Goal: Transaction & Acquisition: Purchase product/service

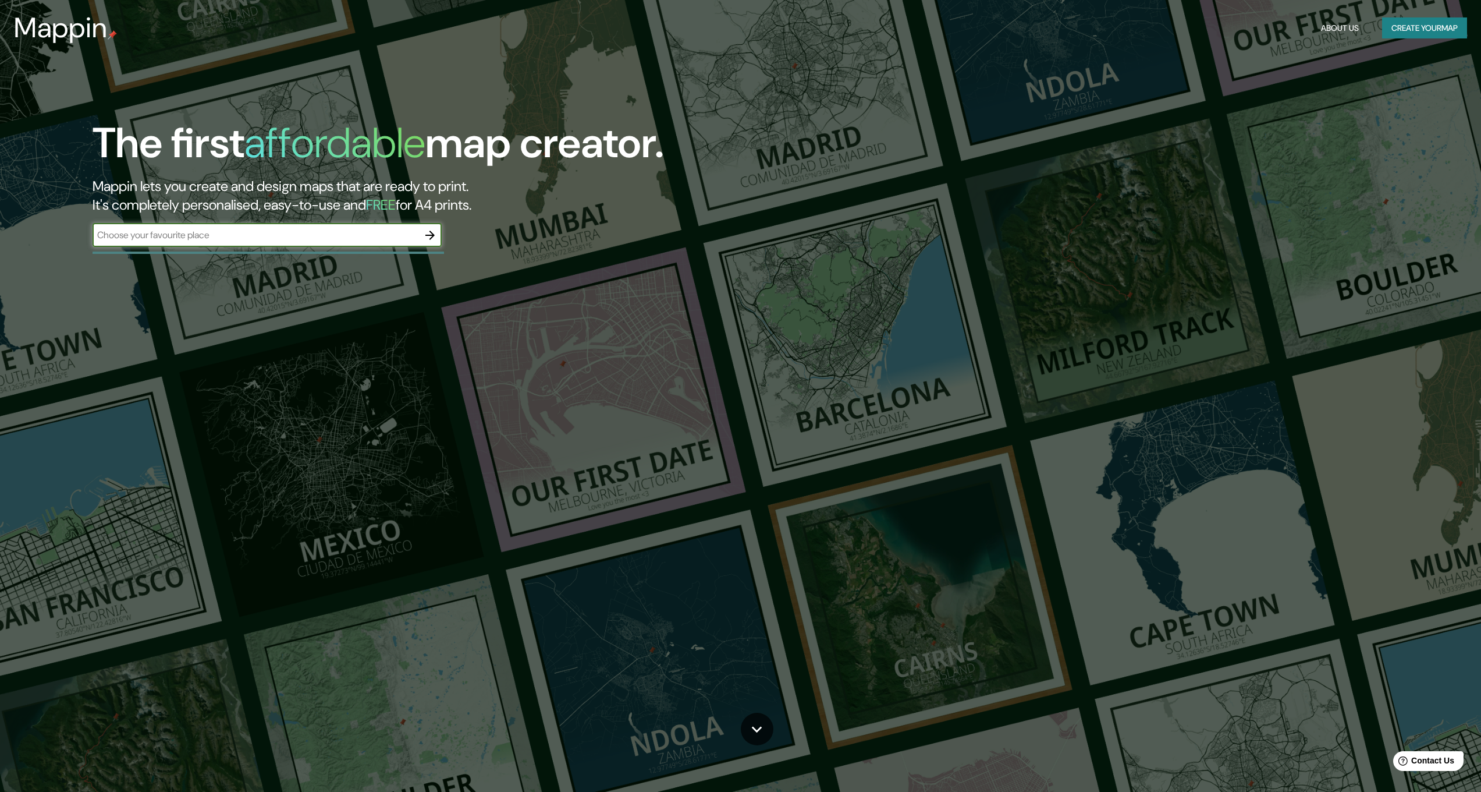
click at [254, 233] on input "text" at bounding box center [256, 234] width 326 height 13
type input "melb"
type input "[GEOGRAPHIC_DATA]"
click at [427, 235] on icon "button" at bounding box center [429, 234] width 9 height 9
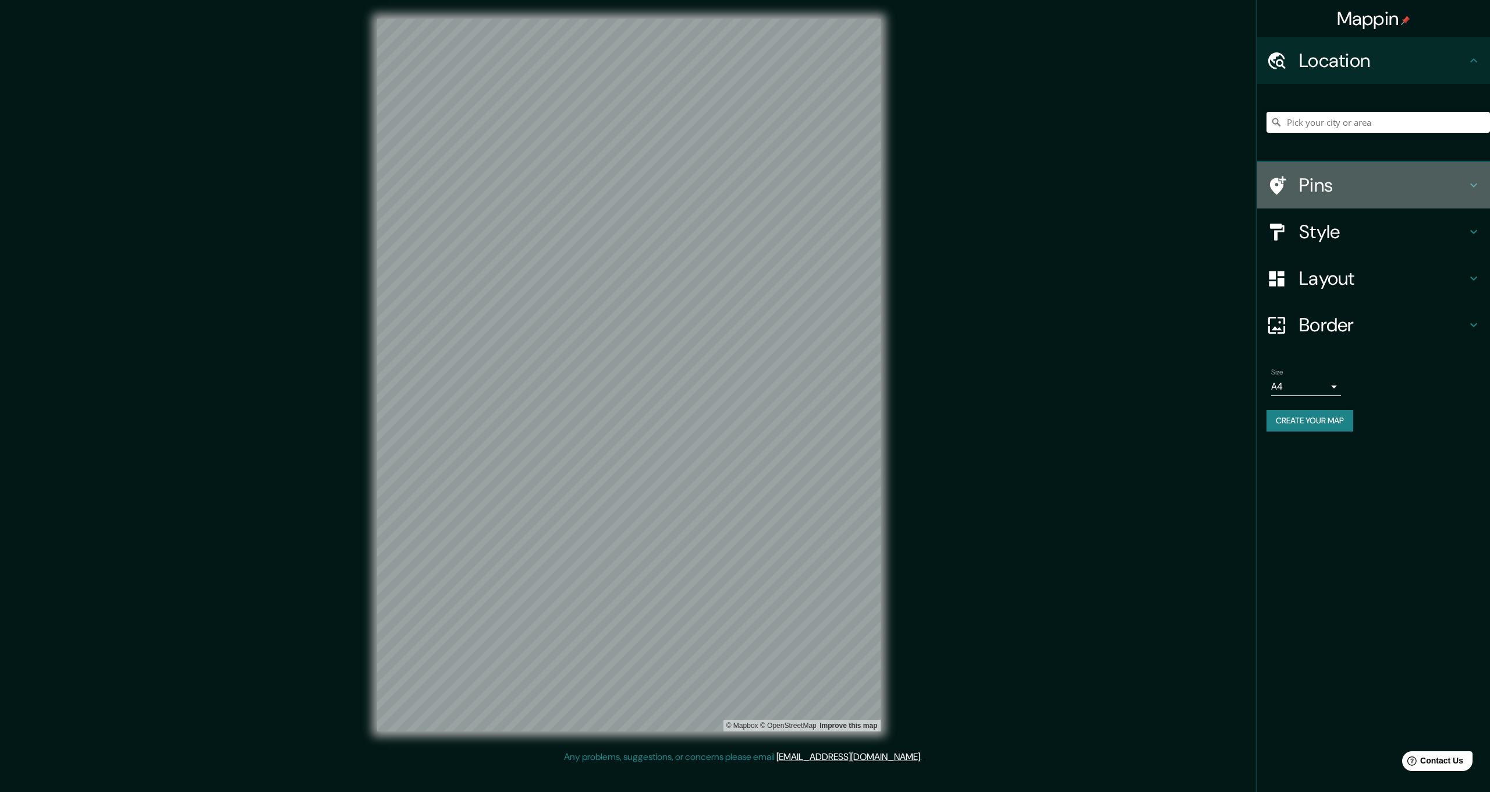
click at [1395, 176] on h4 "Pins" at bounding box center [1383, 184] width 168 height 23
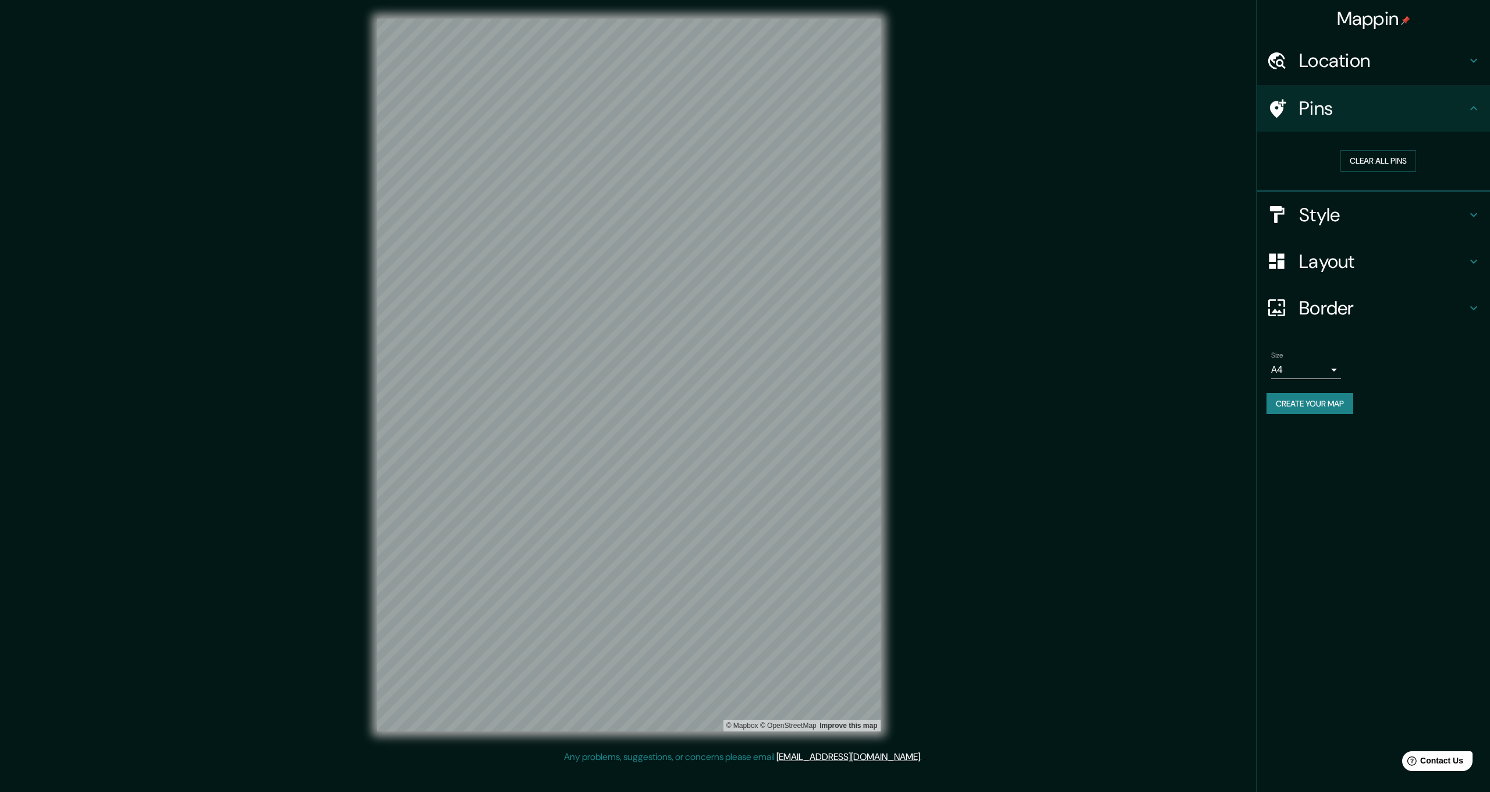
click at [1394, 214] on h4 "Style" at bounding box center [1383, 214] width 168 height 23
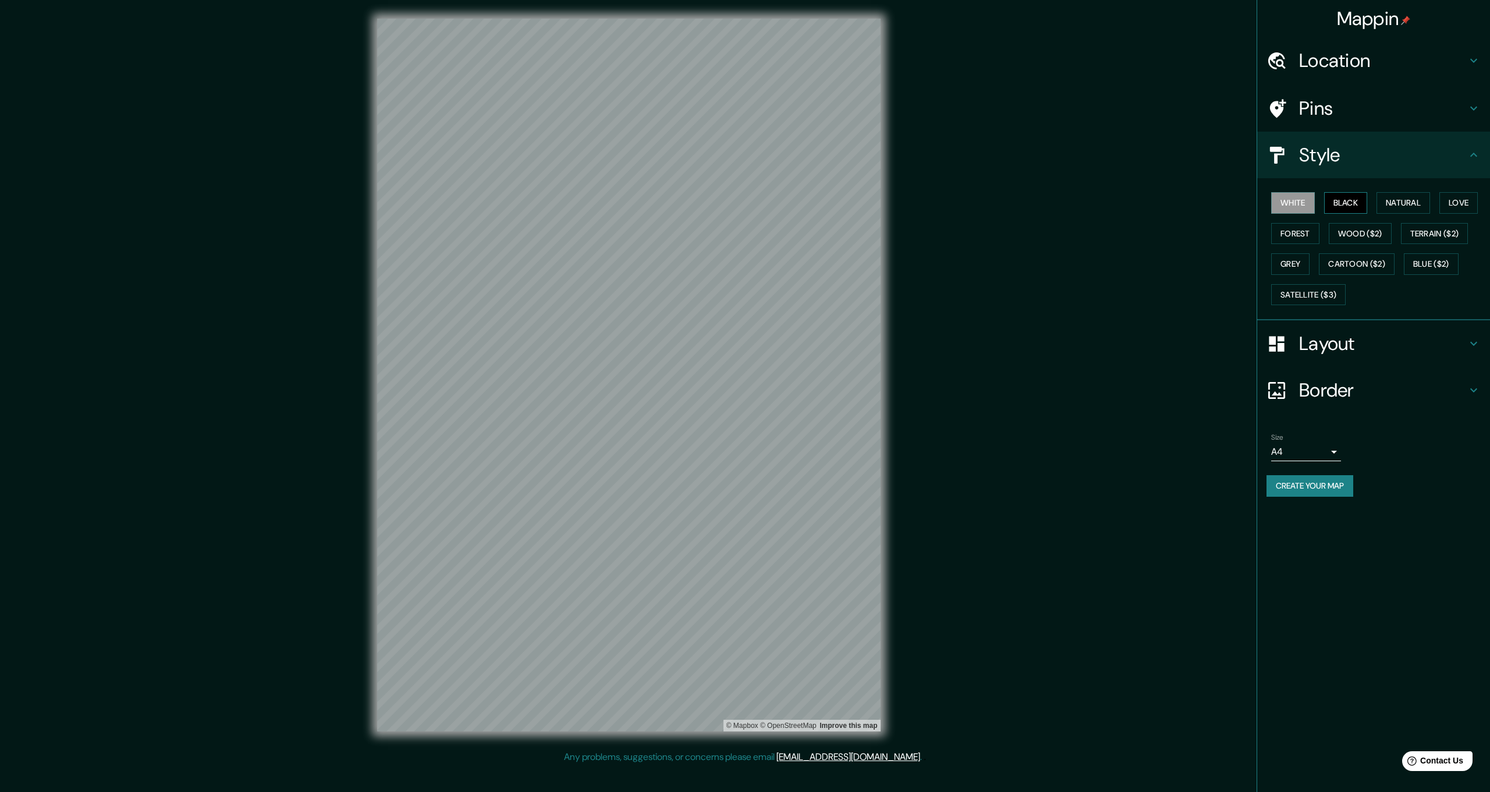
click at [1347, 205] on button "Black" at bounding box center [1346, 203] width 44 height 22
click at [1386, 200] on button "Natural" at bounding box center [1403, 203] width 54 height 22
click at [1465, 195] on button "Love" at bounding box center [1458, 203] width 38 height 22
click at [1301, 230] on button "Forest" at bounding box center [1295, 234] width 48 height 22
click at [1355, 229] on button "Wood ($2)" at bounding box center [1360, 234] width 63 height 22
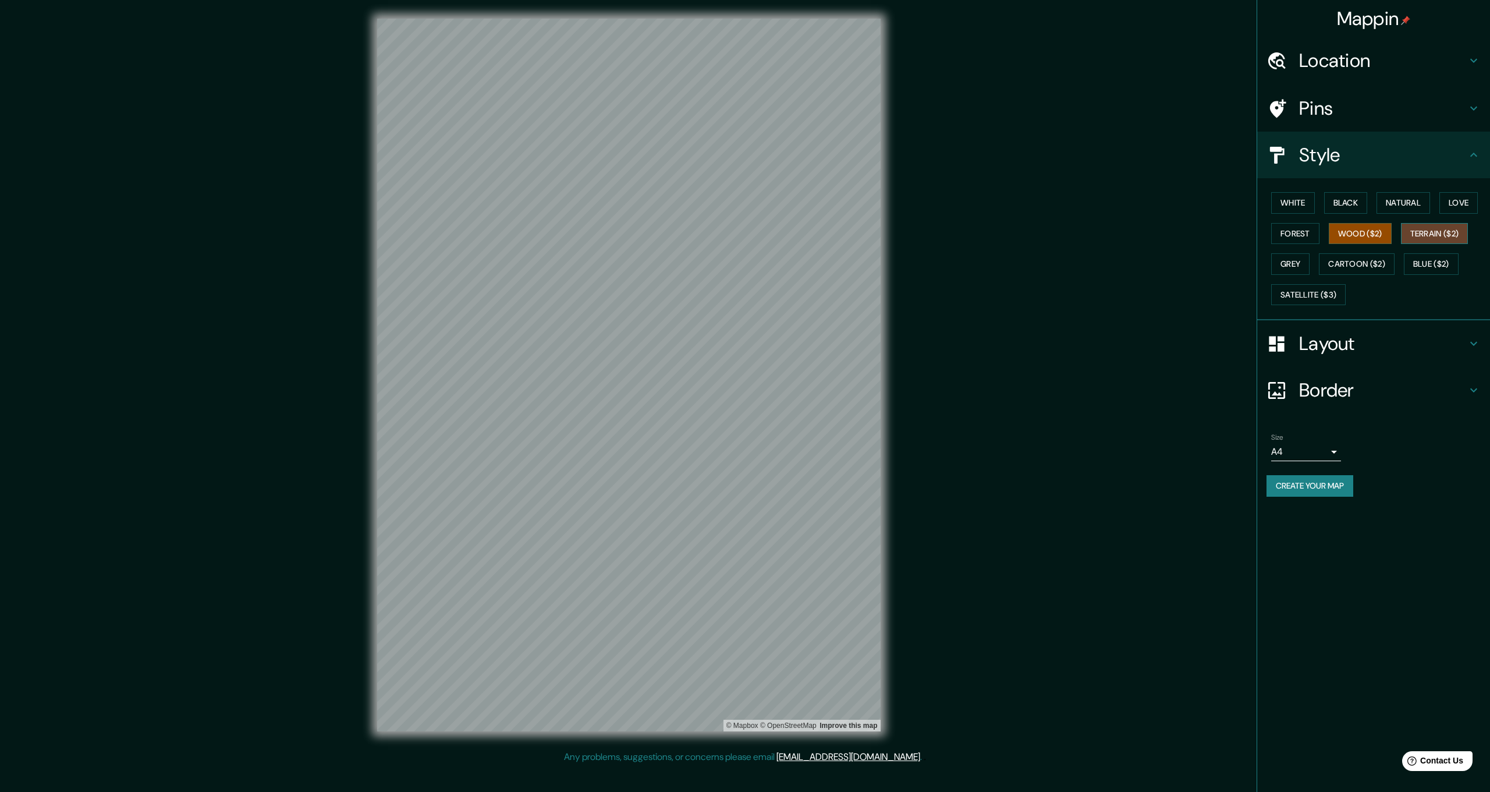
click at [1436, 238] on button "Terrain ($2)" at bounding box center [1435, 234] width 68 height 22
click at [1305, 264] on button "Grey" at bounding box center [1290, 264] width 38 height 22
click at [734, 723] on link "© Mapbox" at bounding box center [742, 725] width 32 height 8
click at [799, 726] on link "© OpenStreetMap" at bounding box center [788, 725] width 56 height 8
click at [1310, 290] on button "Satellite ($3)" at bounding box center [1308, 295] width 74 height 22
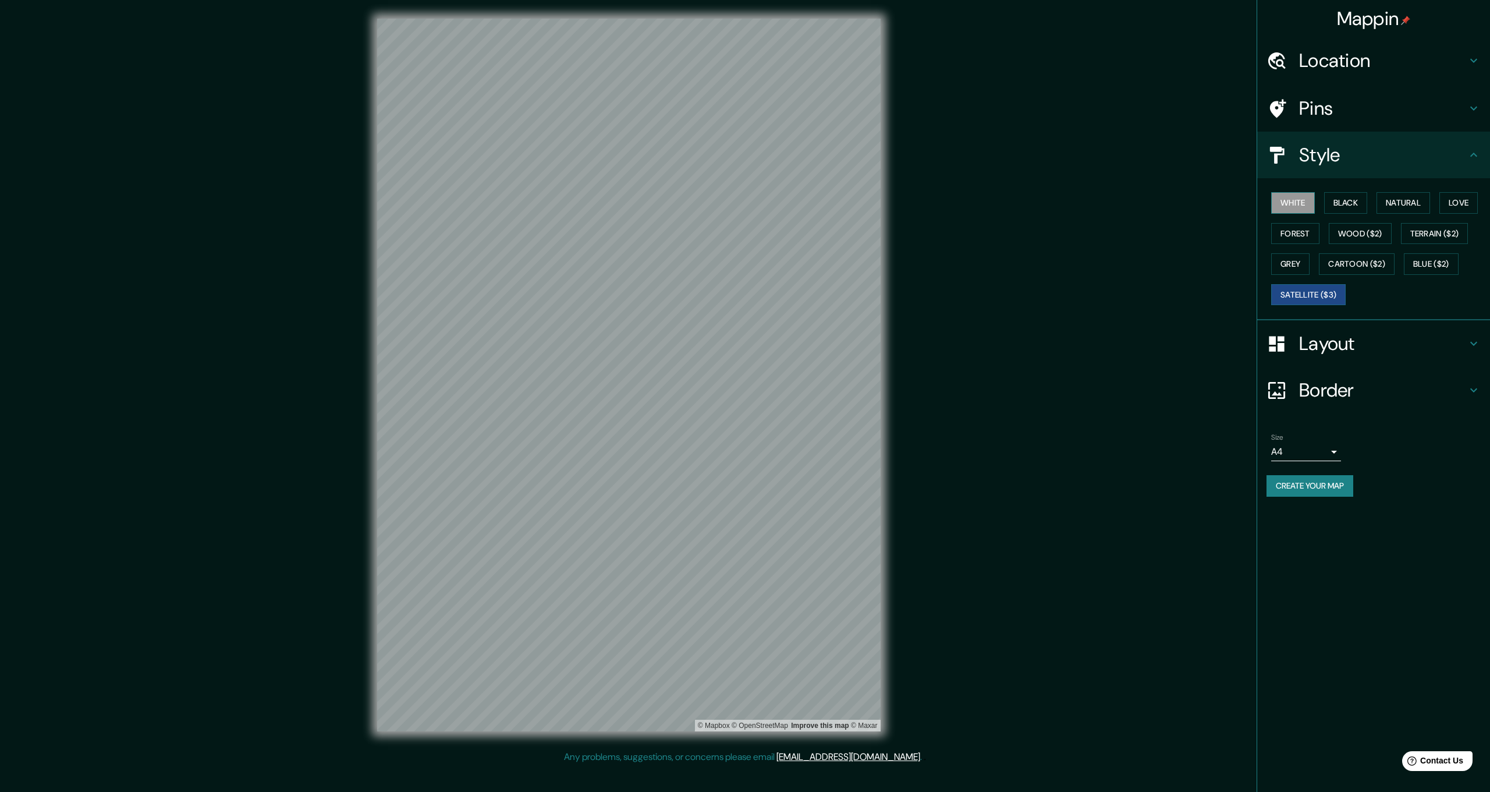
click at [1294, 202] on button "White" at bounding box center [1293, 203] width 44 height 22
click at [1357, 197] on button "Black" at bounding box center [1346, 203] width 44 height 22
click at [1333, 218] on div "White Black Natural Love Forest Wood ($2) Terrain ($2) Grey Cartoon ($2) Blue (…" at bounding box center [1377, 248] width 223 height 122
click at [1410, 206] on button "Natural" at bounding box center [1403, 203] width 54 height 22
click at [1458, 199] on button "Love" at bounding box center [1458, 203] width 38 height 22
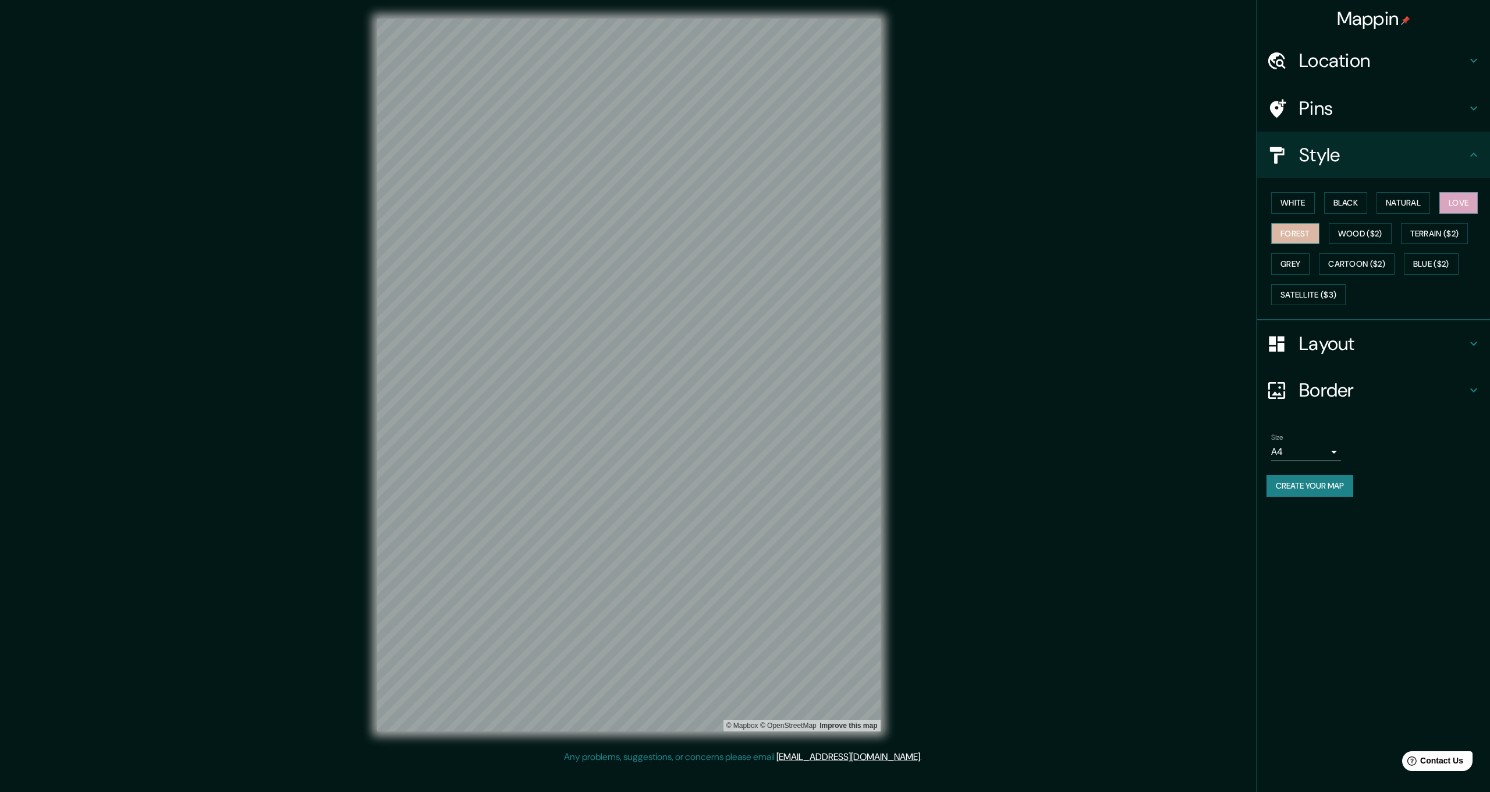
click at [1301, 233] on button "Forest" at bounding box center [1295, 234] width 48 height 22
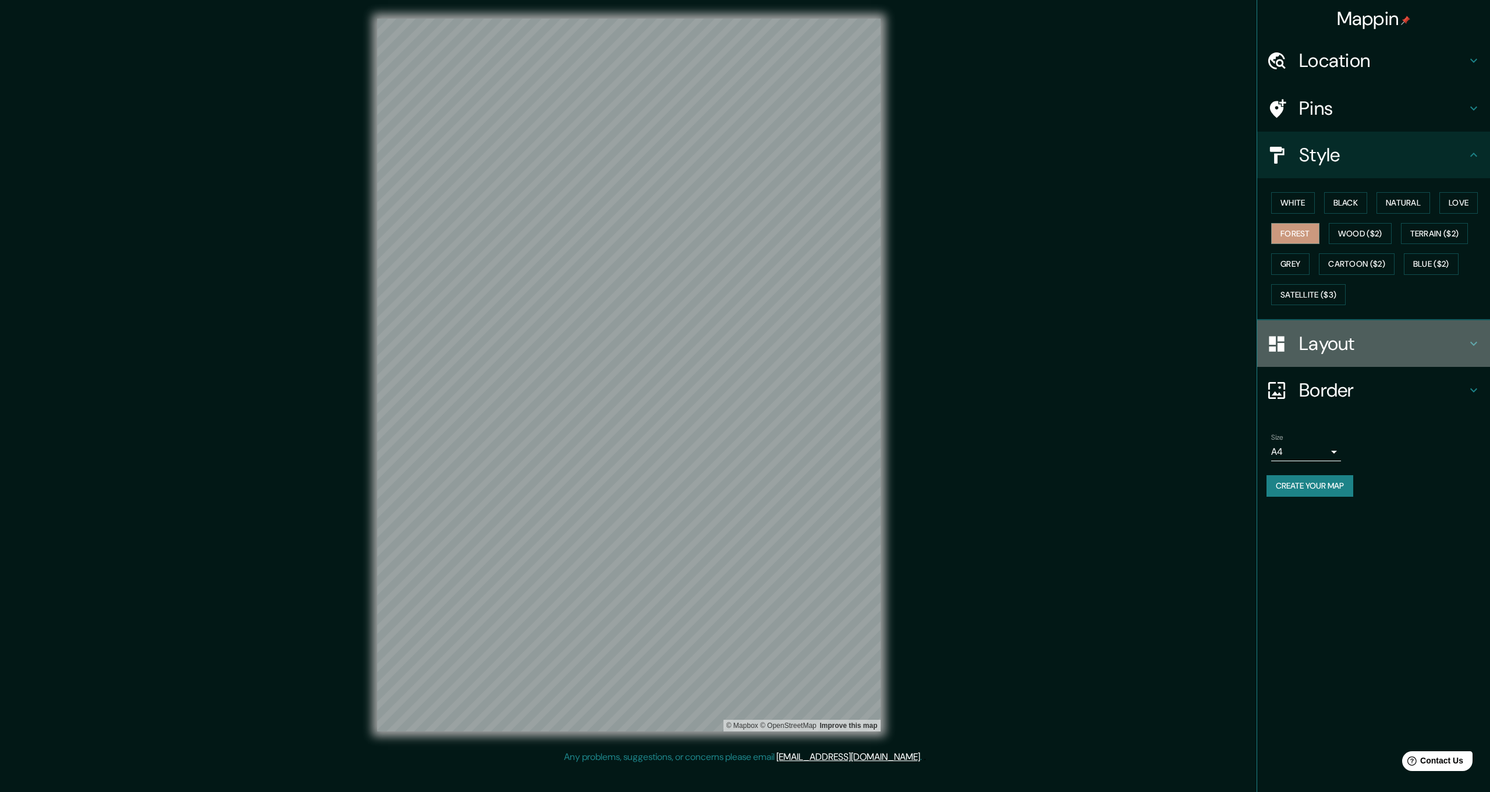
click at [1326, 336] on h4 "Layout" at bounding box center [1383, 343] width 168 height 23
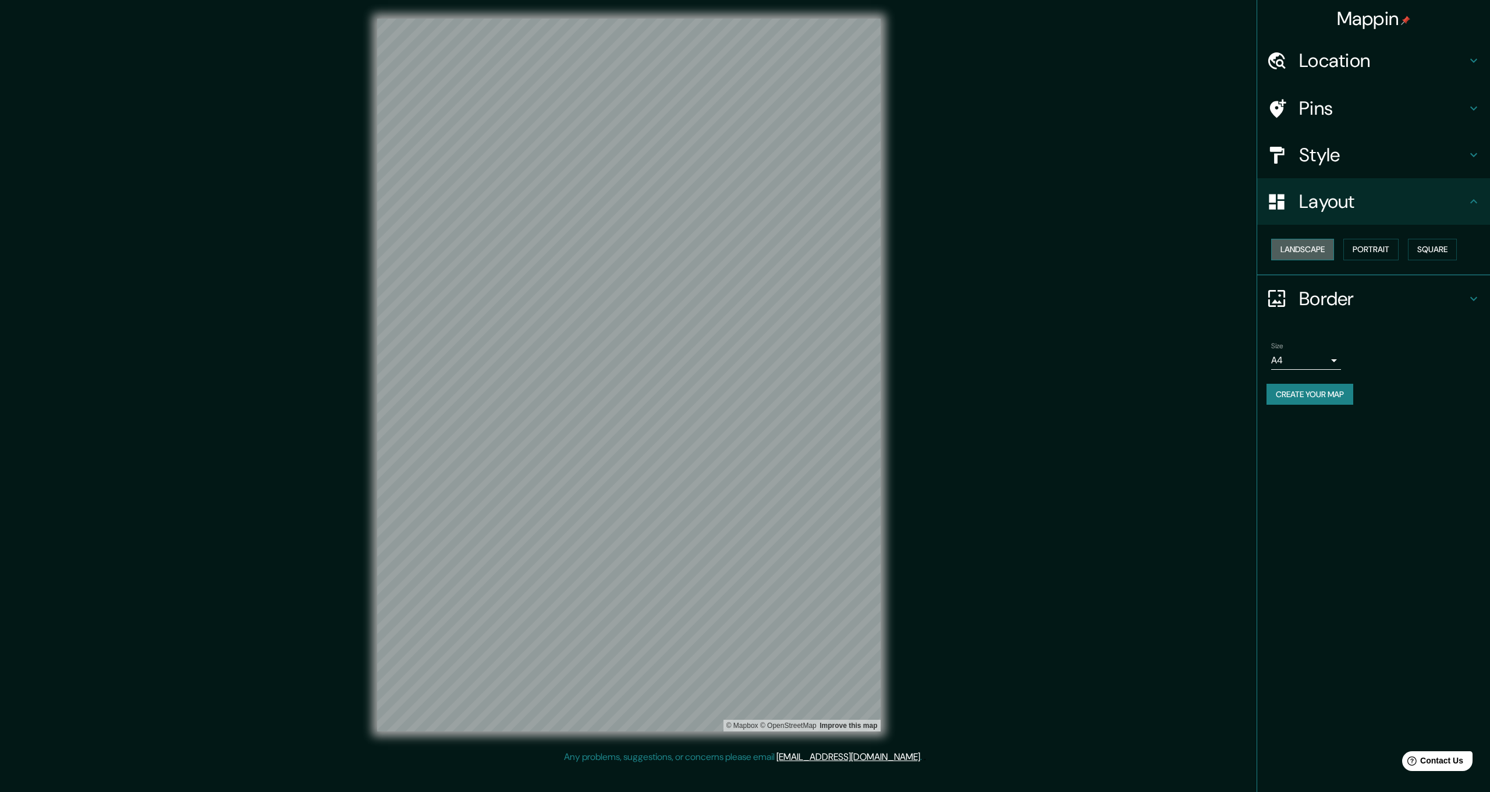
click at [1305, 251] on button "Landscape" at bounding box center [1302, 250] width 63 height 22
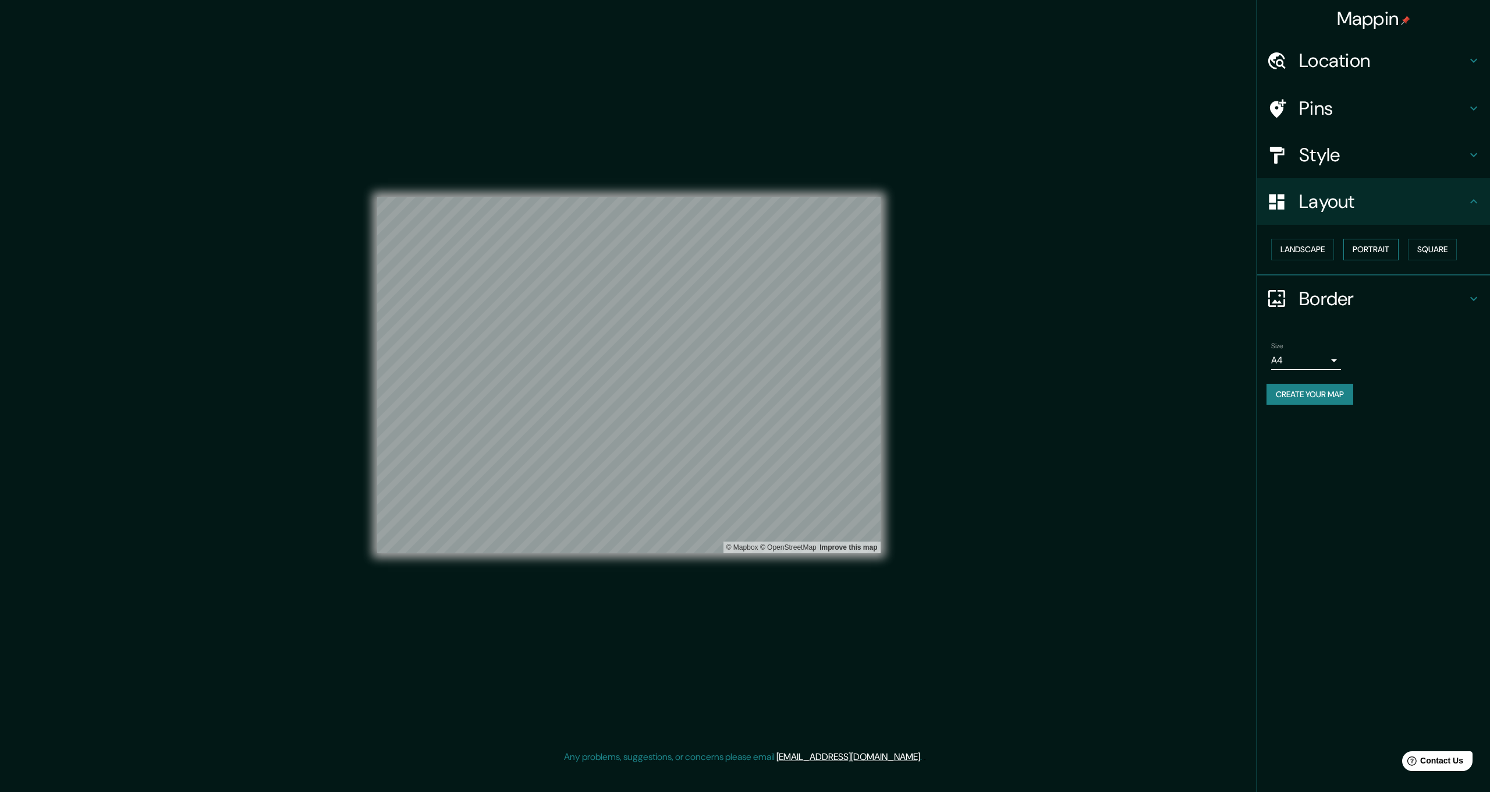
click at [1387, 242] on button "Portrait" at bounding box center [1370, 250] width 55 height 22
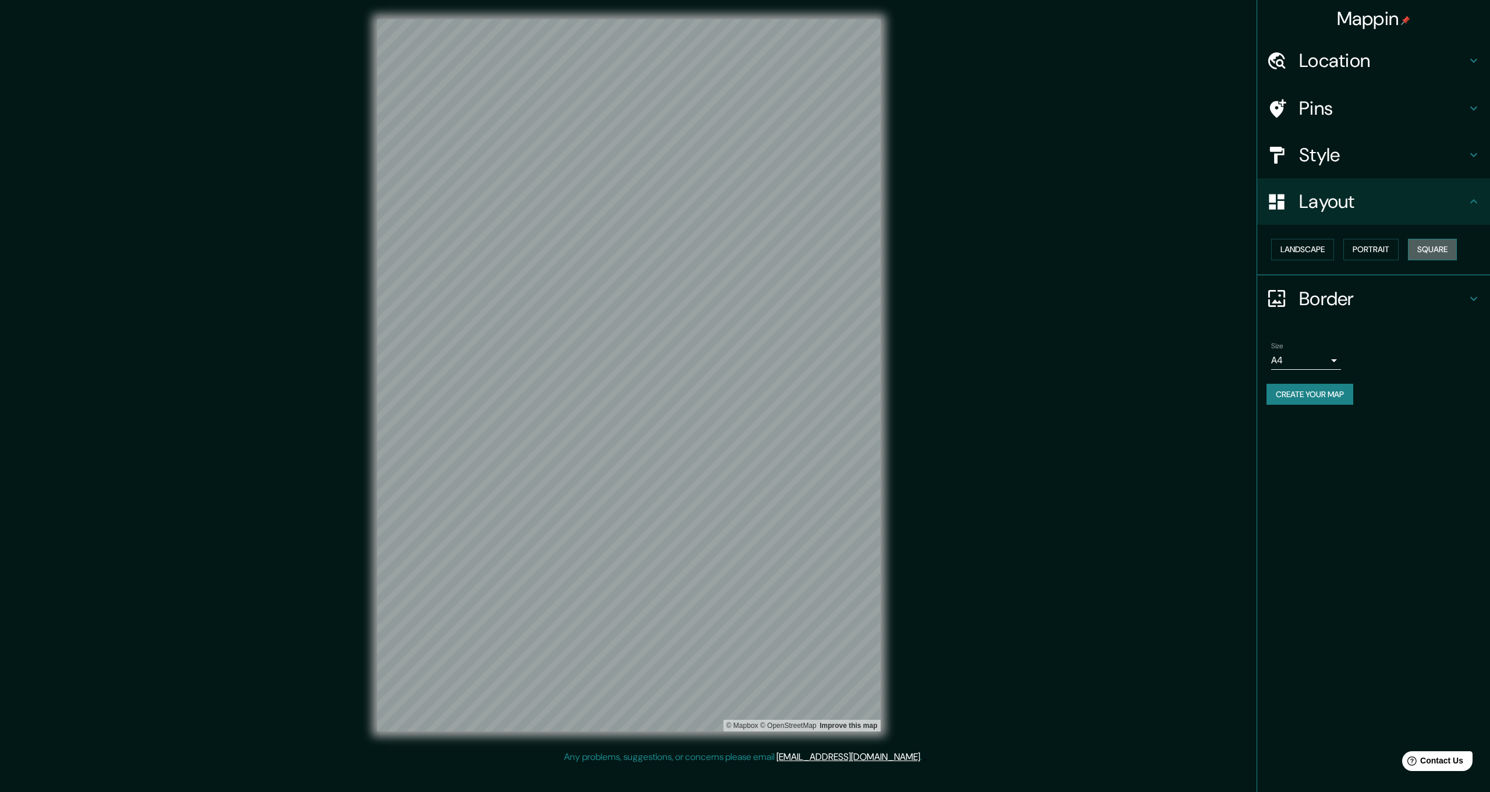
click at [1432, 240] on button "Square" at bounding box center [1432, 250] width 49 height 22
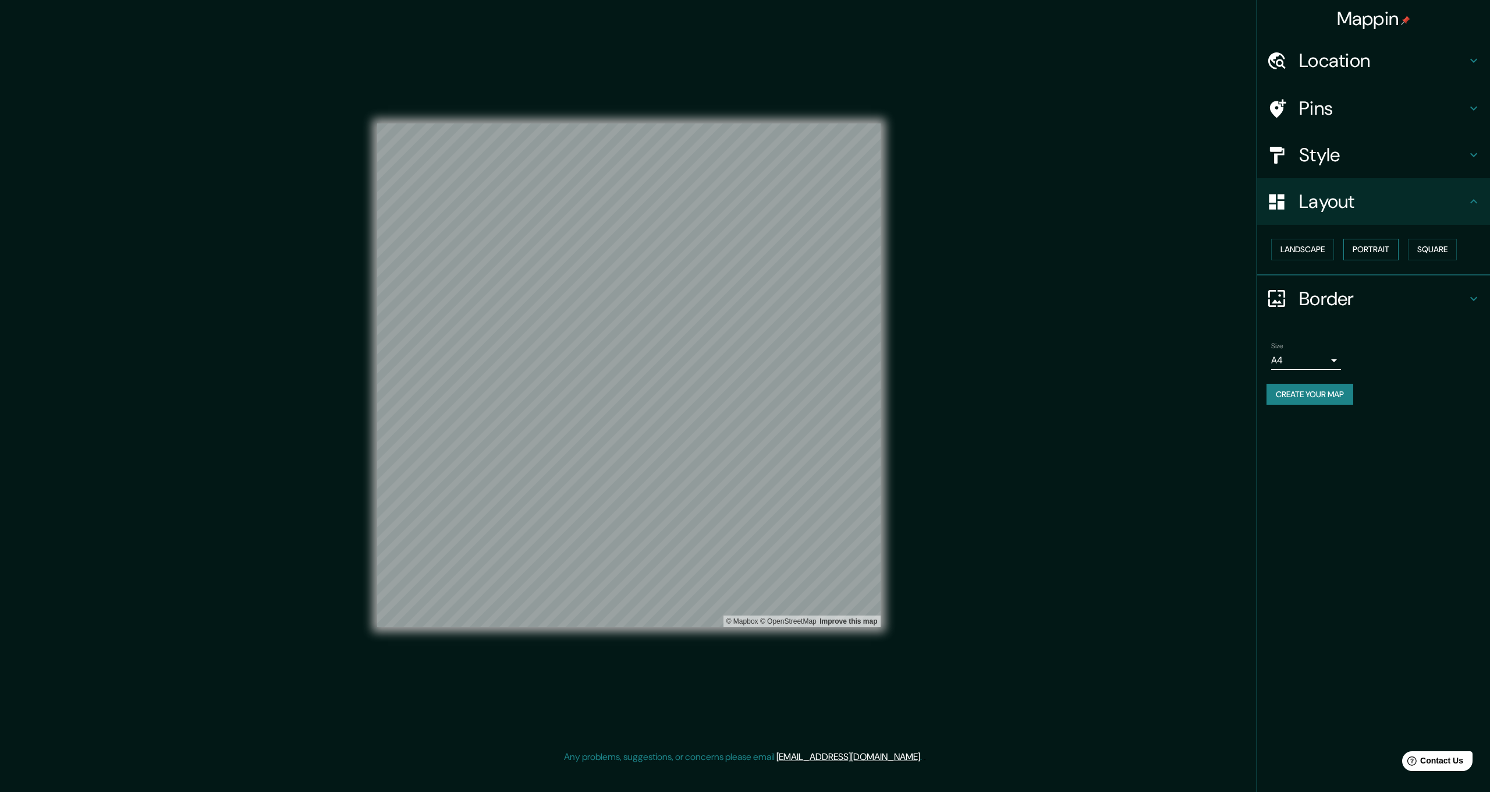
click at [1348, 250] on button "Portrait" at bounding box center [1370, 250] width 55 height 22
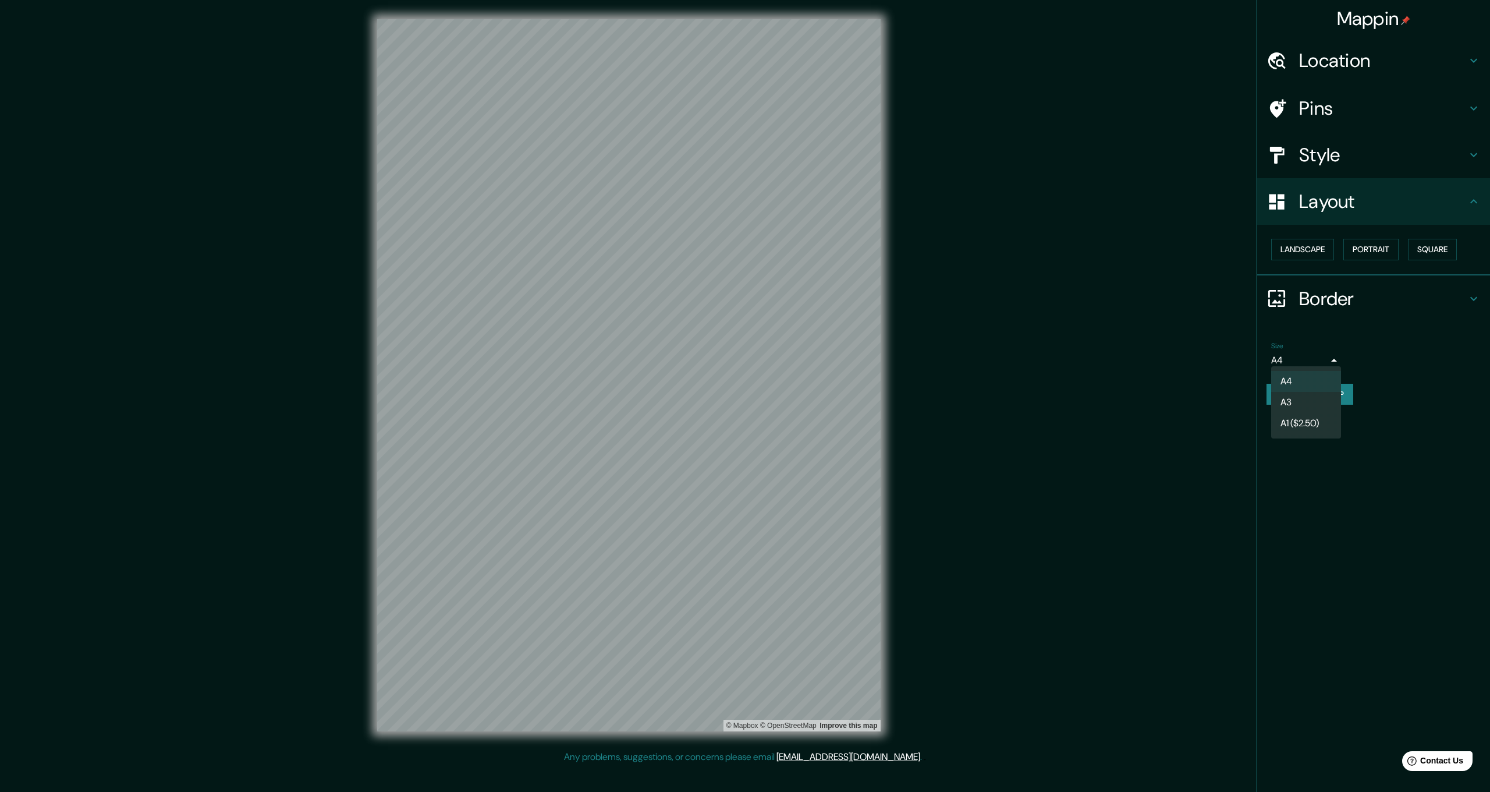
click at [1298, 354] on body "Mappin Location Pins Style Layout Landscape Portrait Square Border Choose a bor…" at bounding box center [745, 396] width 1490 height 792
click at [1299, 379] on li "A4" at bounding box center [1306, 381] width 70 height 21
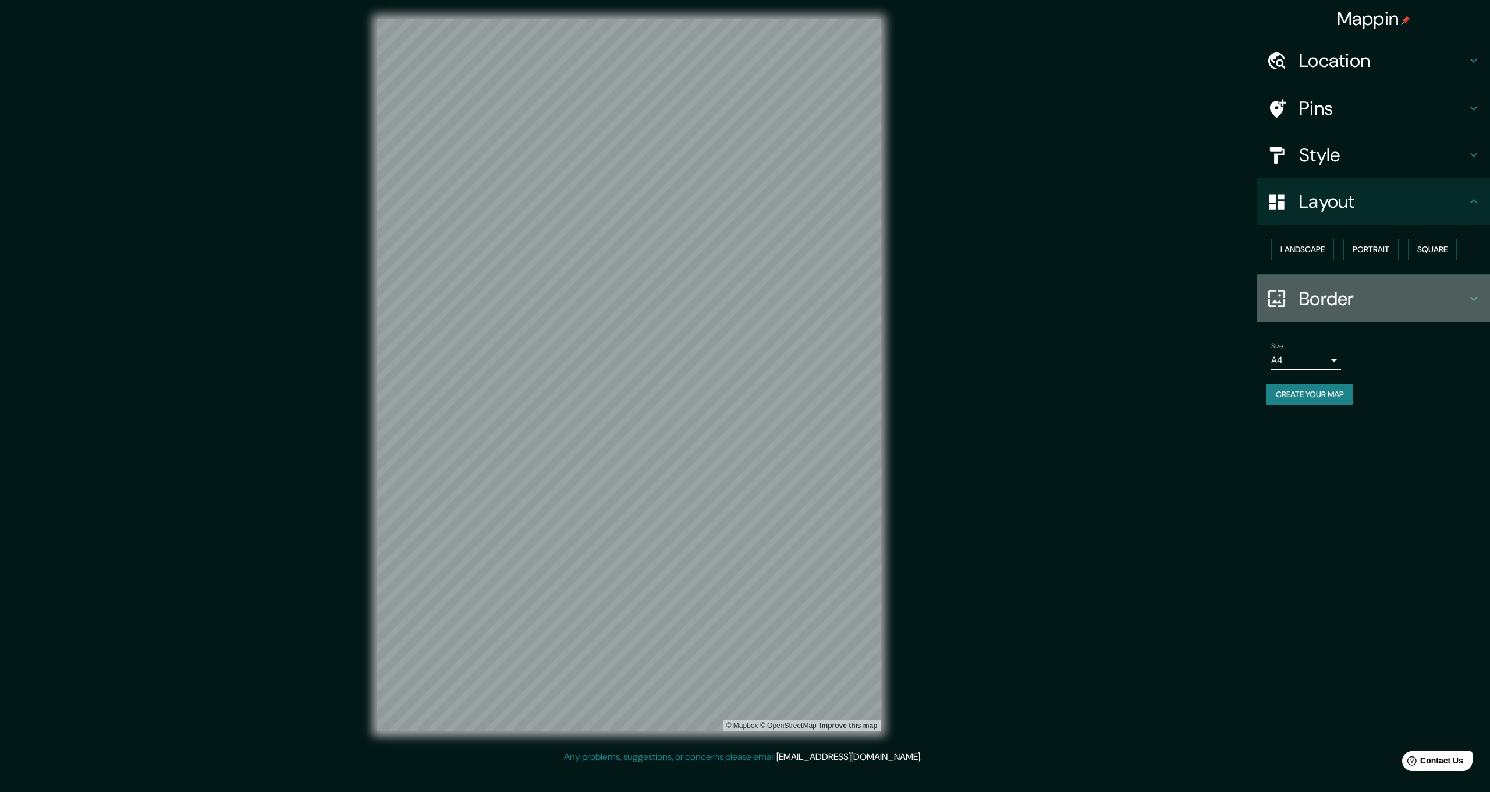
click at [1330, 300] on h4 "Border" at bounding box center [1383, 298] width 168 height 23
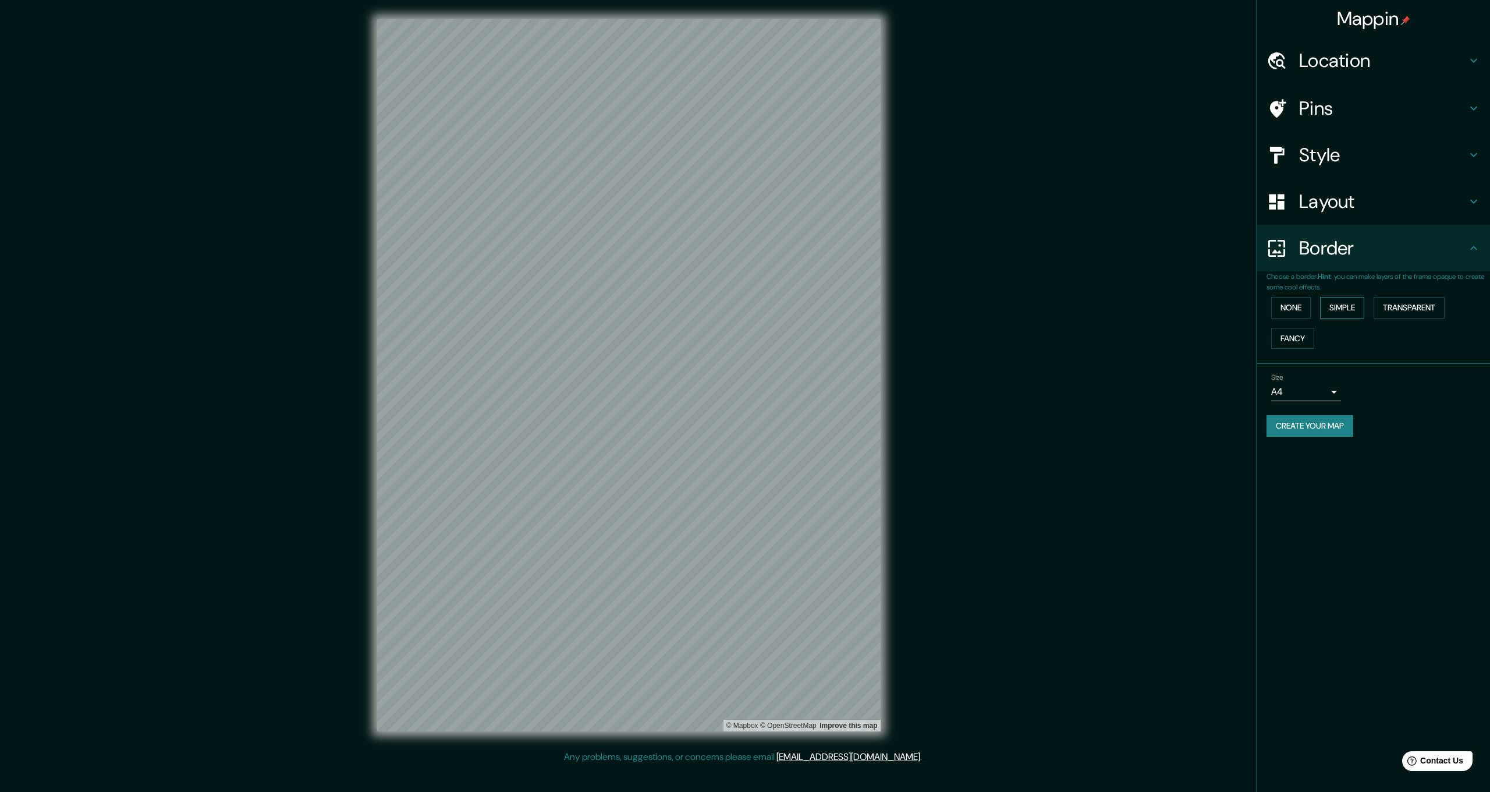
click at [1331, 310] on button "Simple" at bounding box center [1342, 308] width 44 height 22
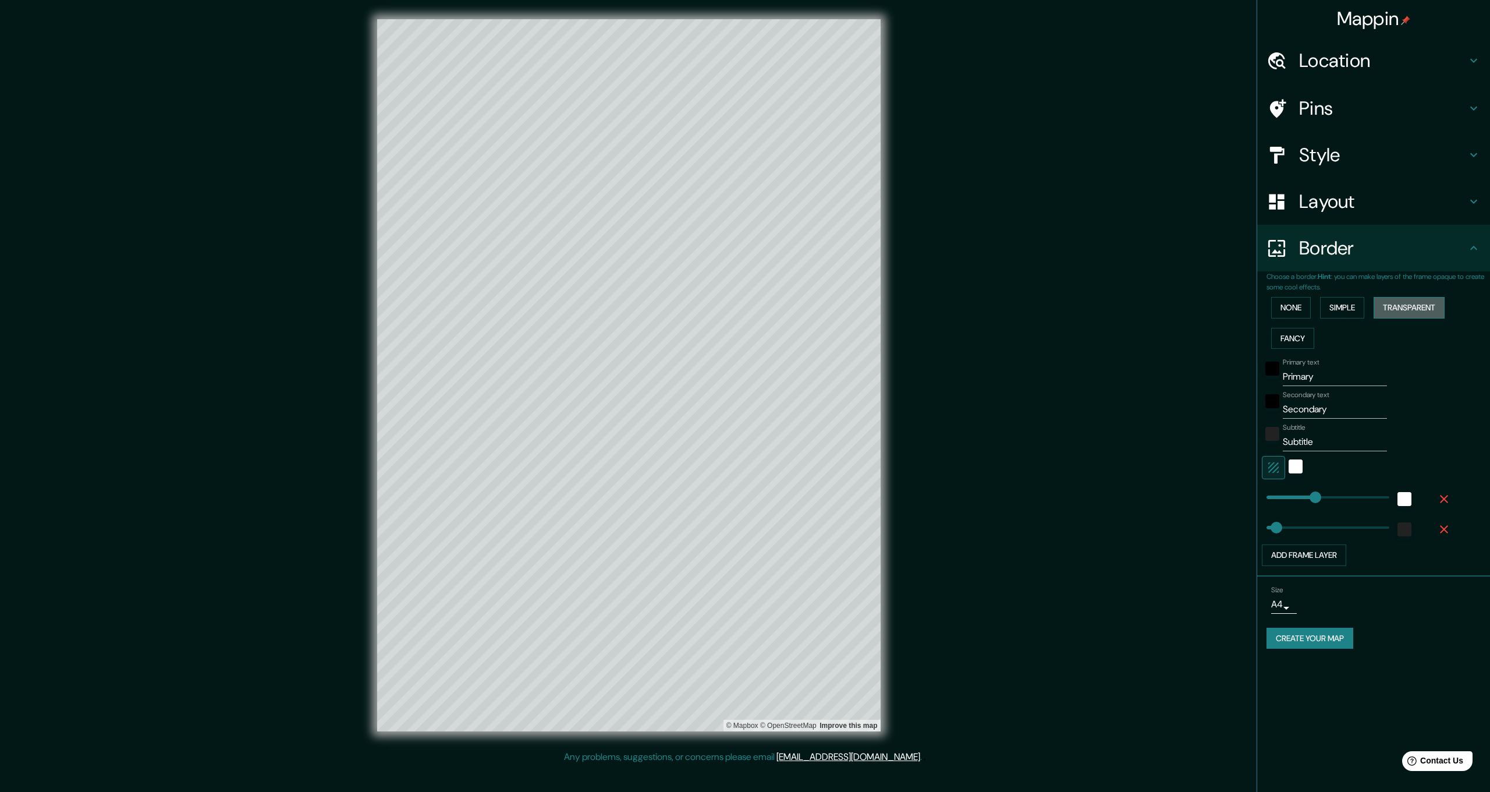
click at [1419, 302] on button "Transparent" at bounding box center [1408, 308] width 71 height 22
click at [1280, 337] on button "Fancy" at bounding box center [1292, 339] width 43 height 22
click at [1294, 298] on button "None" at bounding box center [1291, 308] width 40 height 22
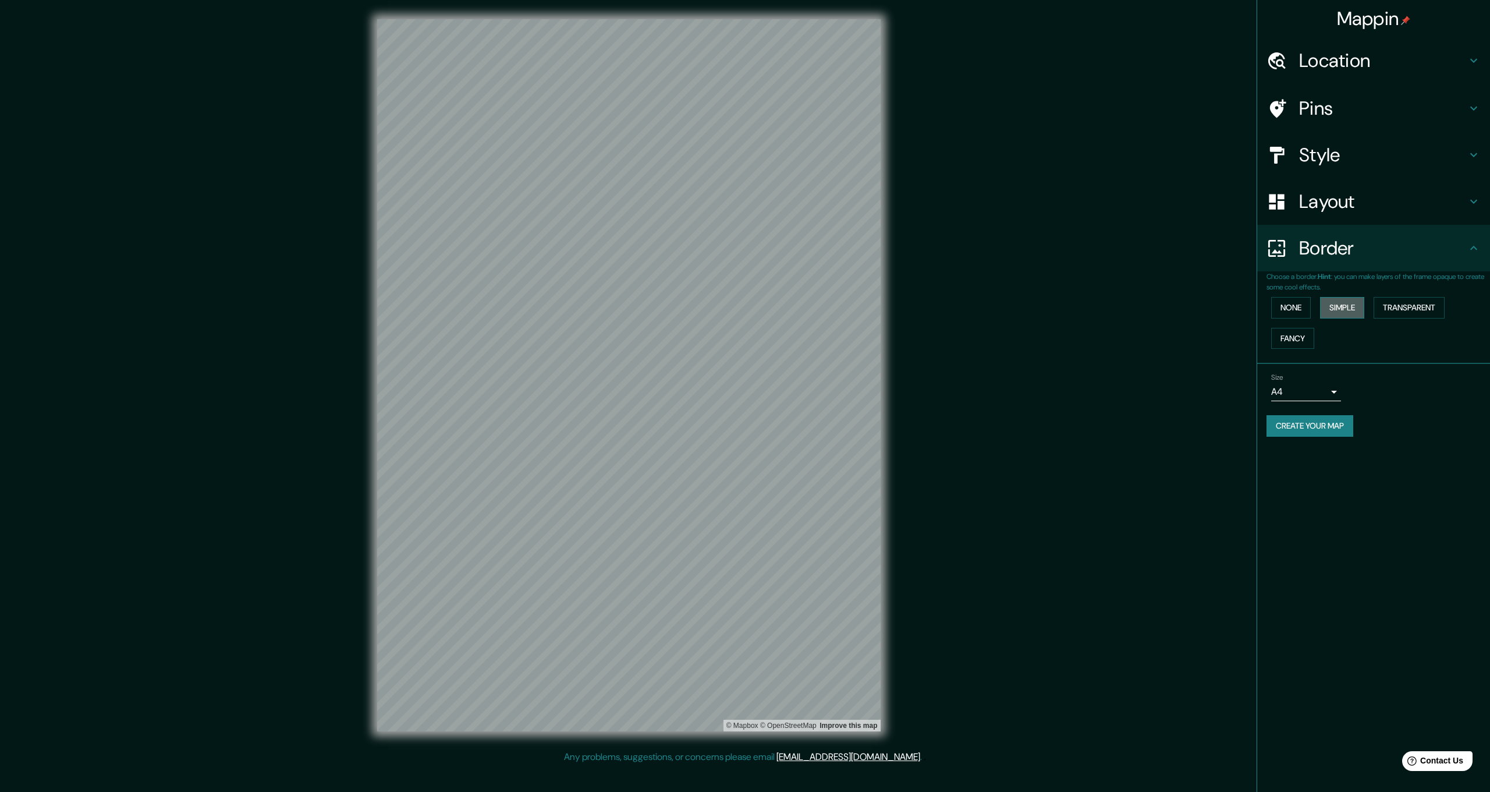
click at [1345, 307] on button "Simple" at bounding box center [1342, 308] width 44 height 22
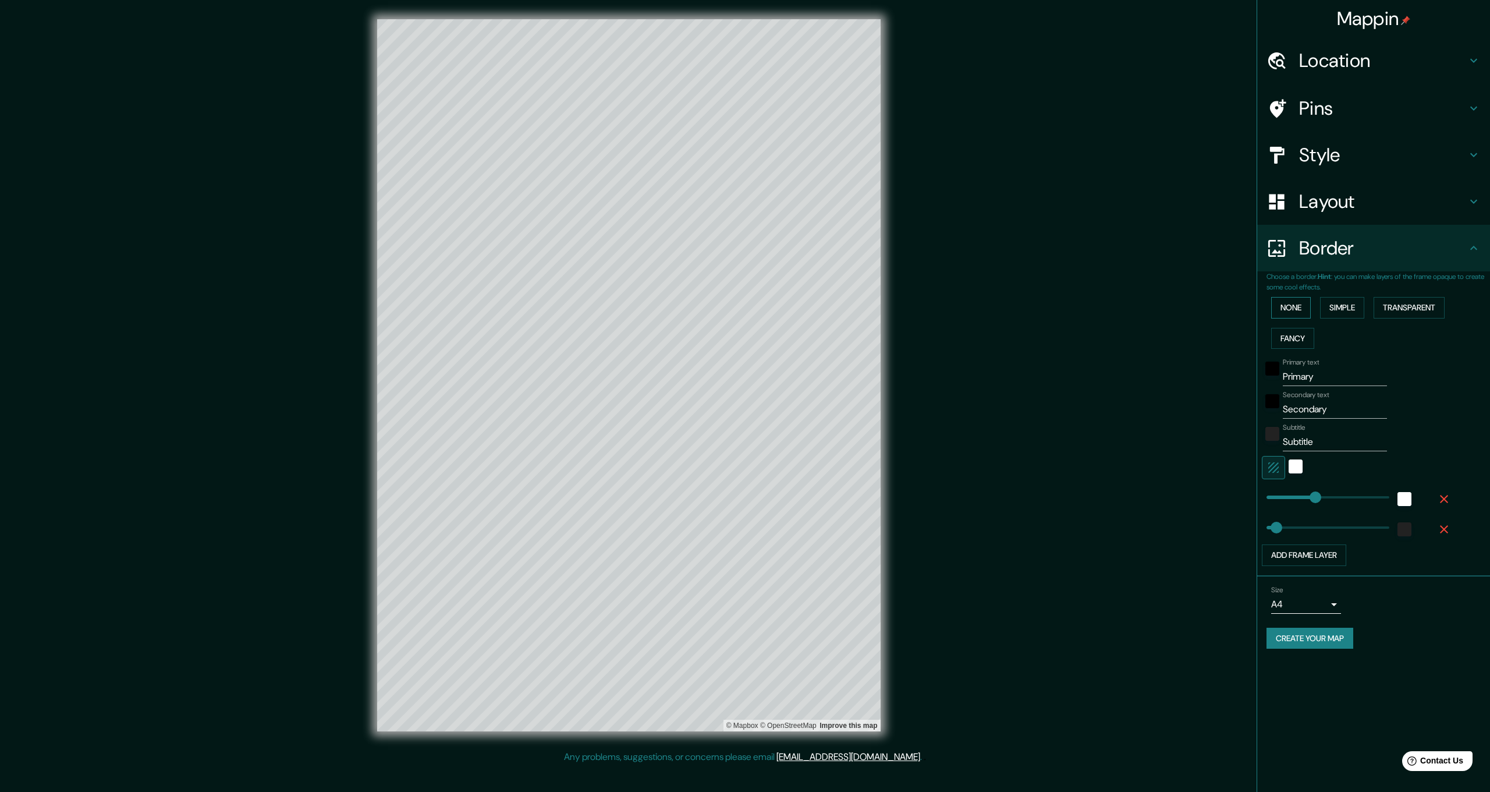
click at [1282, 300] on button "None" at bounding box center [1291, 308] width 40 height 22
